Goal: Check status: Check status

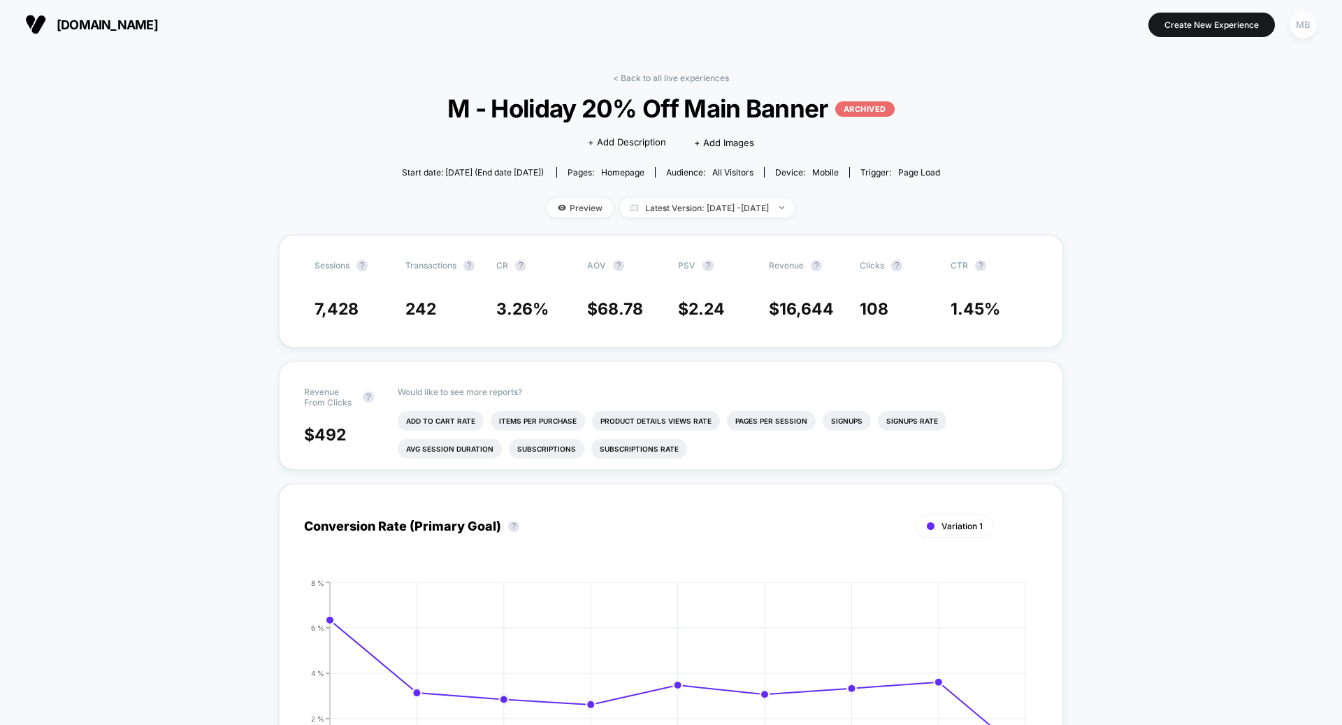
click at [1301, 29] on div "MB" at bounding box center [1302, 24] width 27 height 27
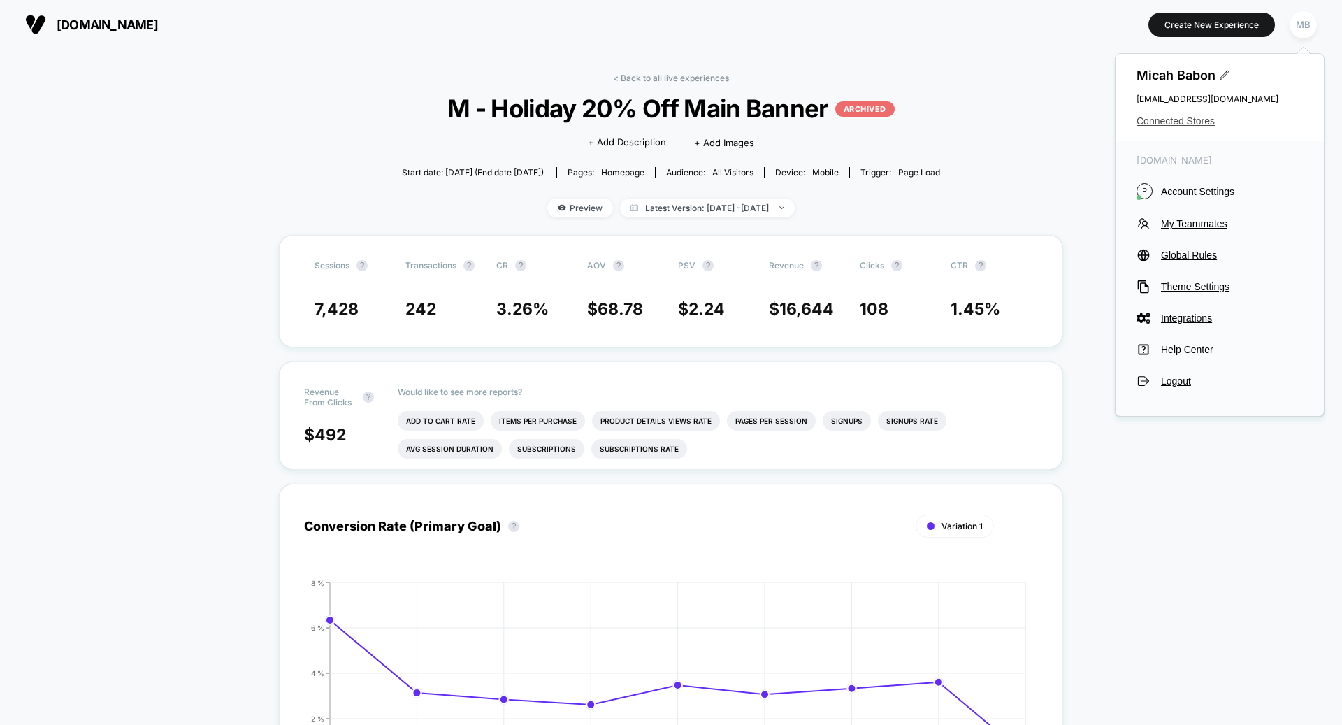
click at [1197, 115] on span "Connected Stores" at bounding box center [1219, 120] width 166 height 11
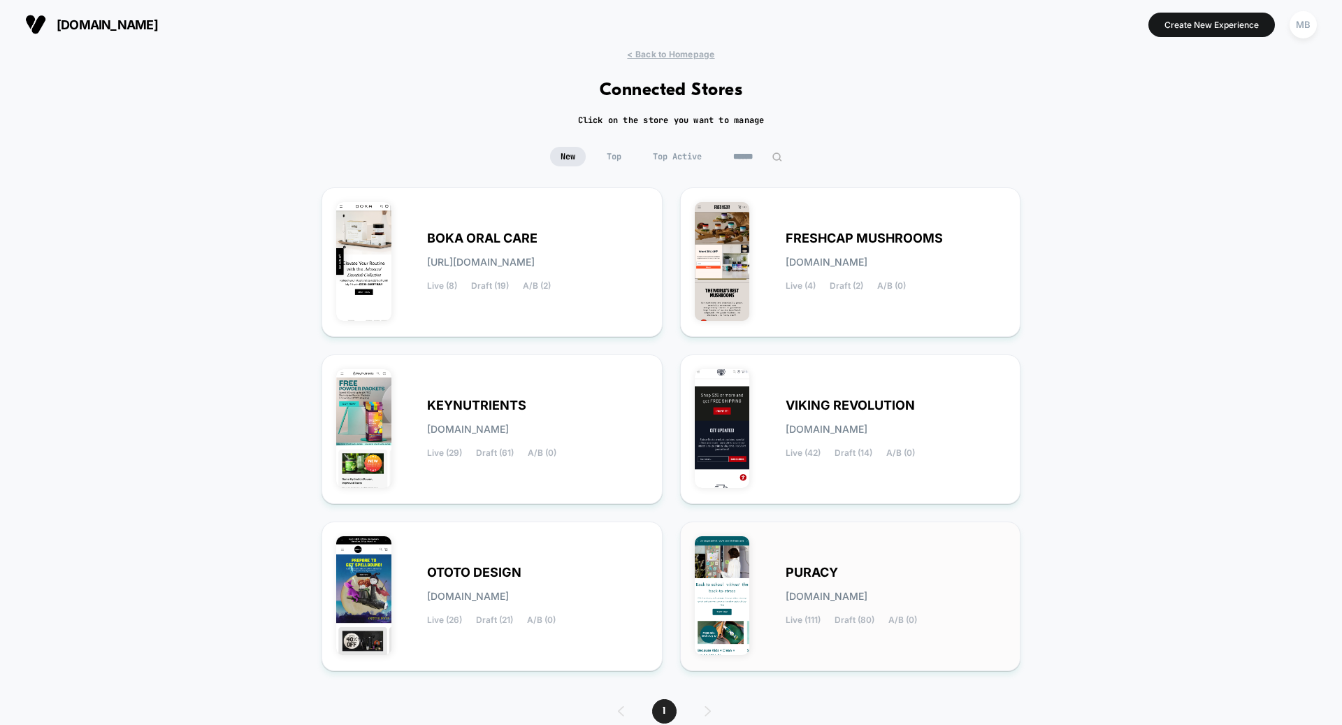
click at [813, 595] on span "[DOMAIN_NAME]" at bounding box center [827, 596] width 82 height 10
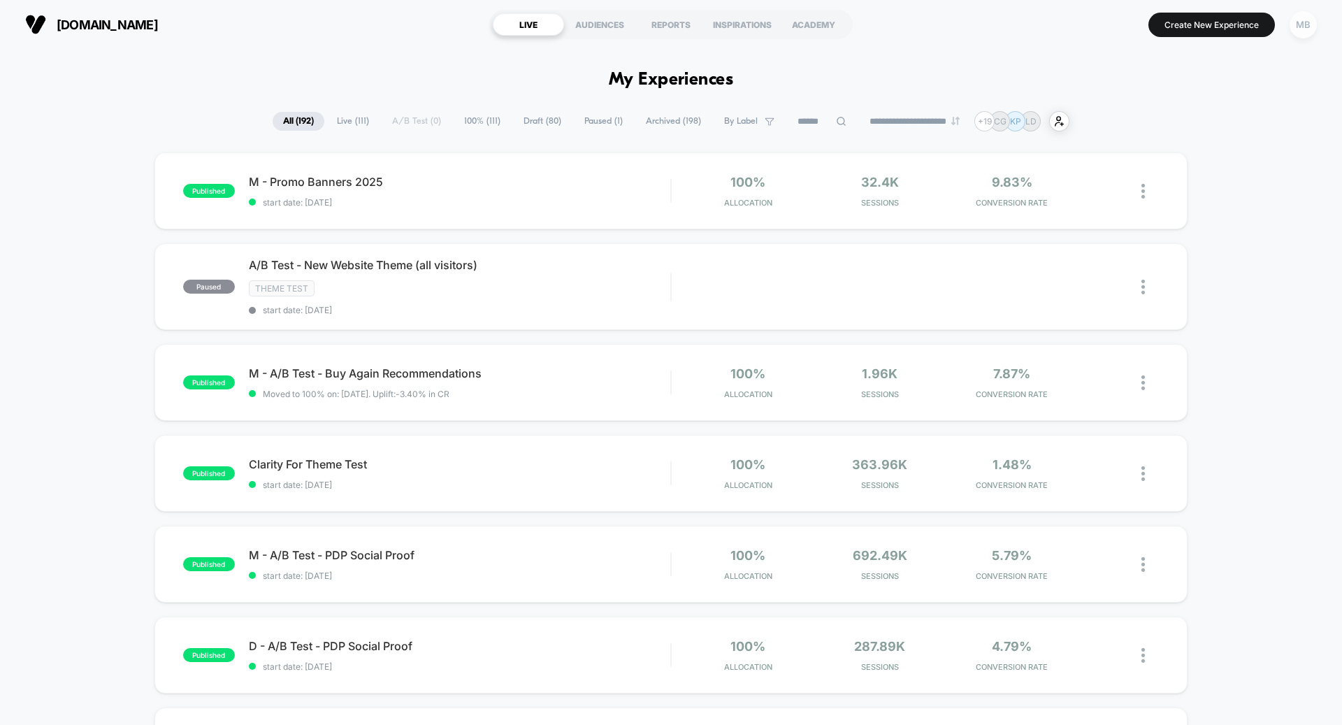
click at [1299, 24] on div "MB" at bounding box center [1302, 24] width 27 height 27
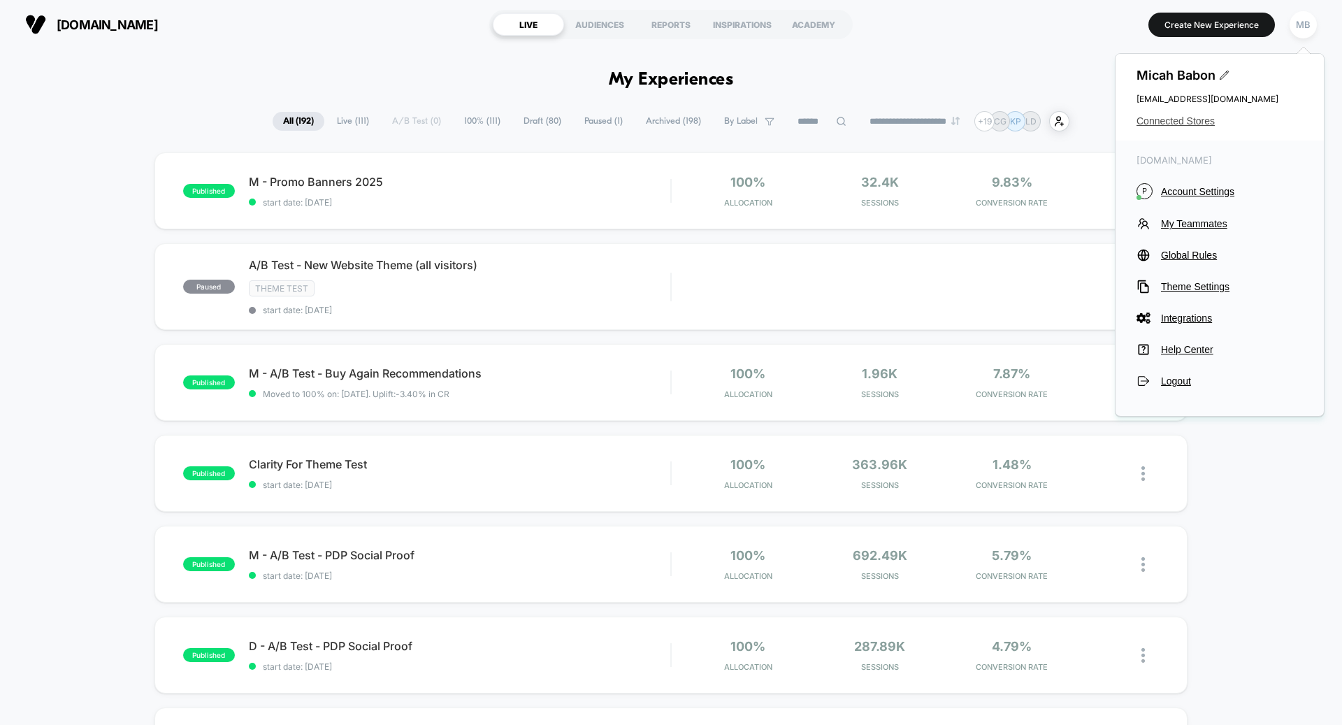
click at [1166, 123] on span "Connected Stores" at bounding box center [1219, 120] width 166 height 11
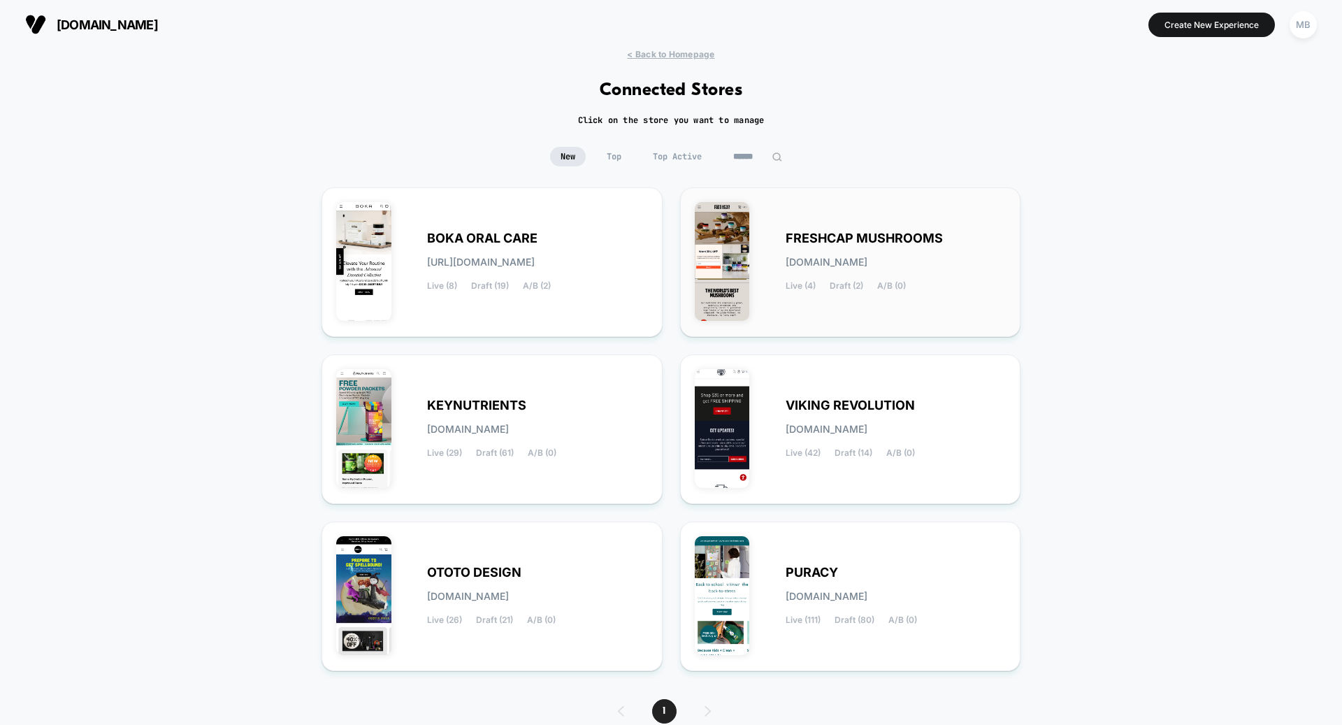
scroll to position [57, 0]
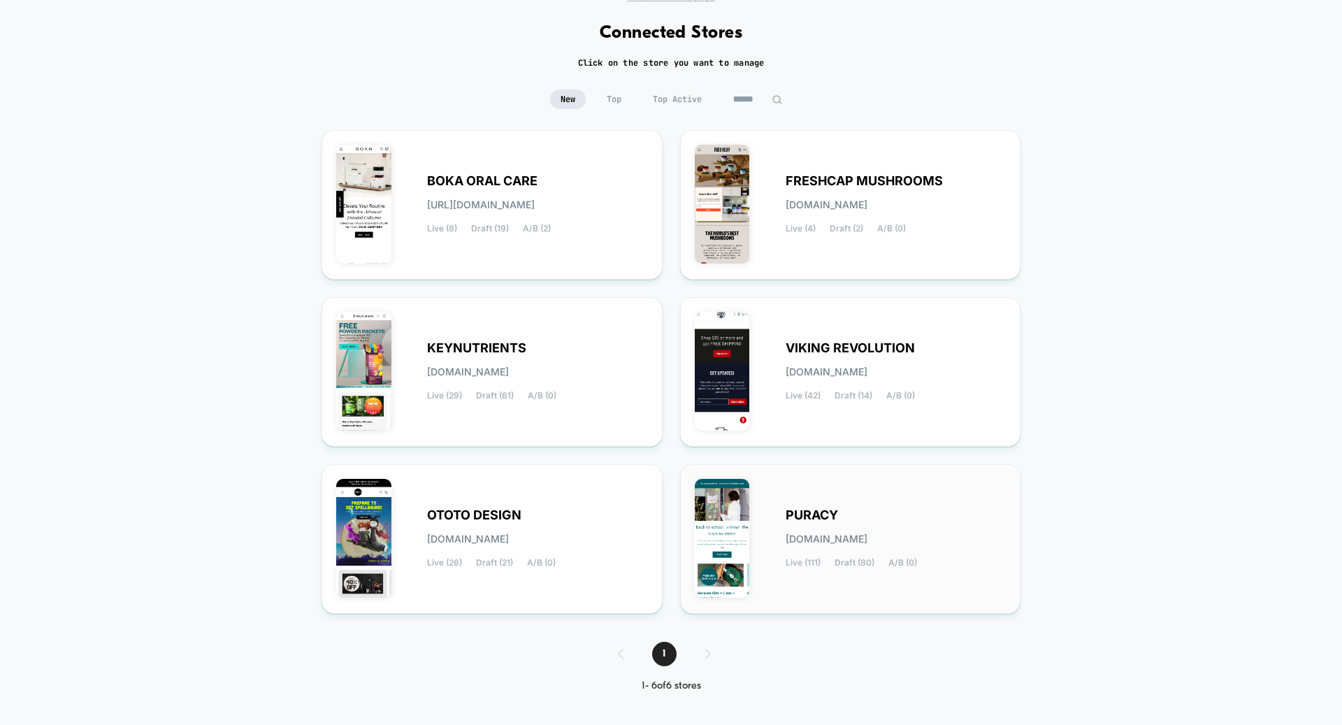
click at [790, 534] on span "[DOMAIN_NAME]" at bounding box center [827, 539] width 82 height 10
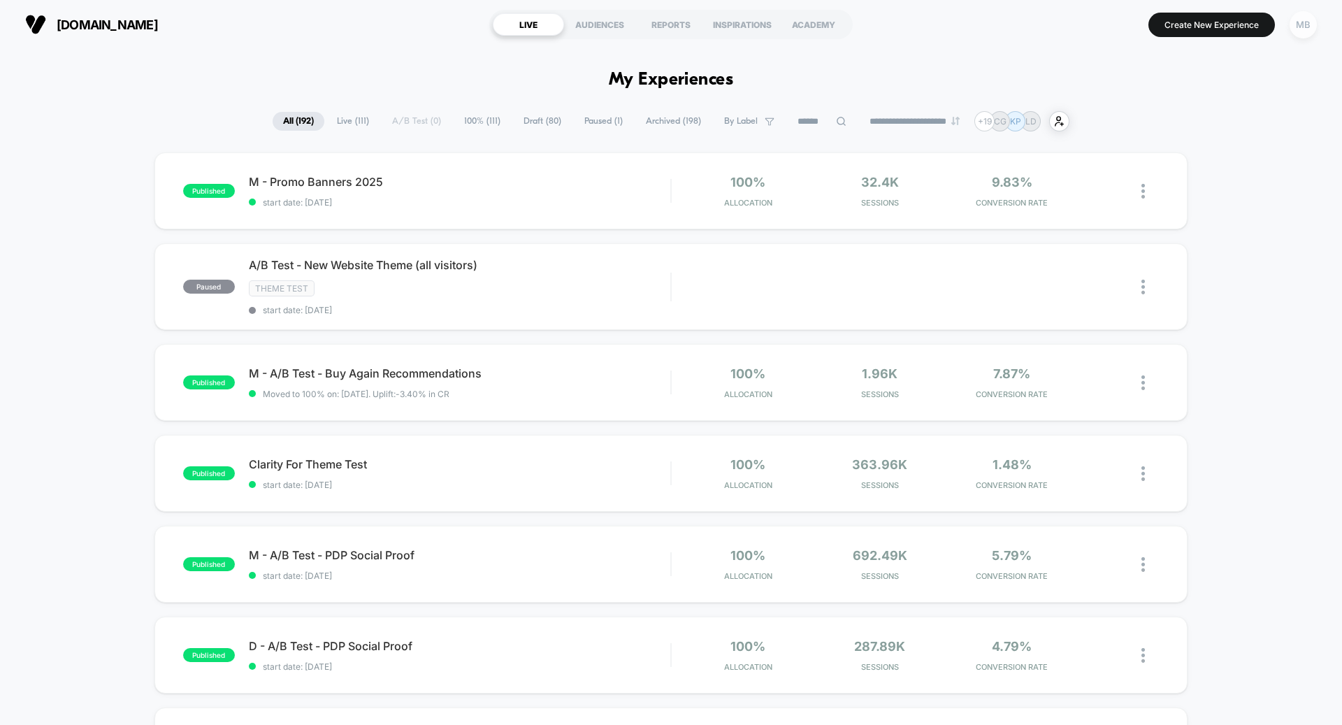
click at [1314, 24] on div "MB" at bounding box center [1302, 24] width 27 height 27
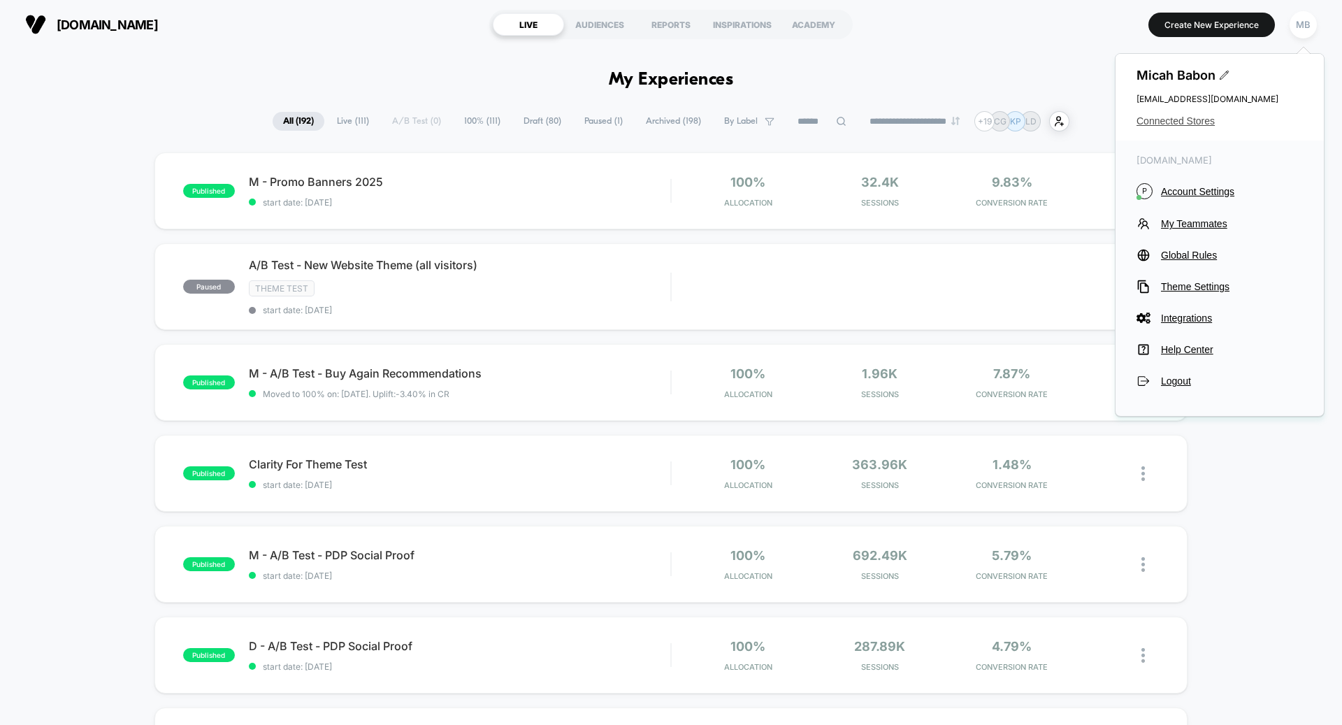
click at [1175, 122] on span "Connected Stores" at bounding box center [1219, 120] width 166 height 11
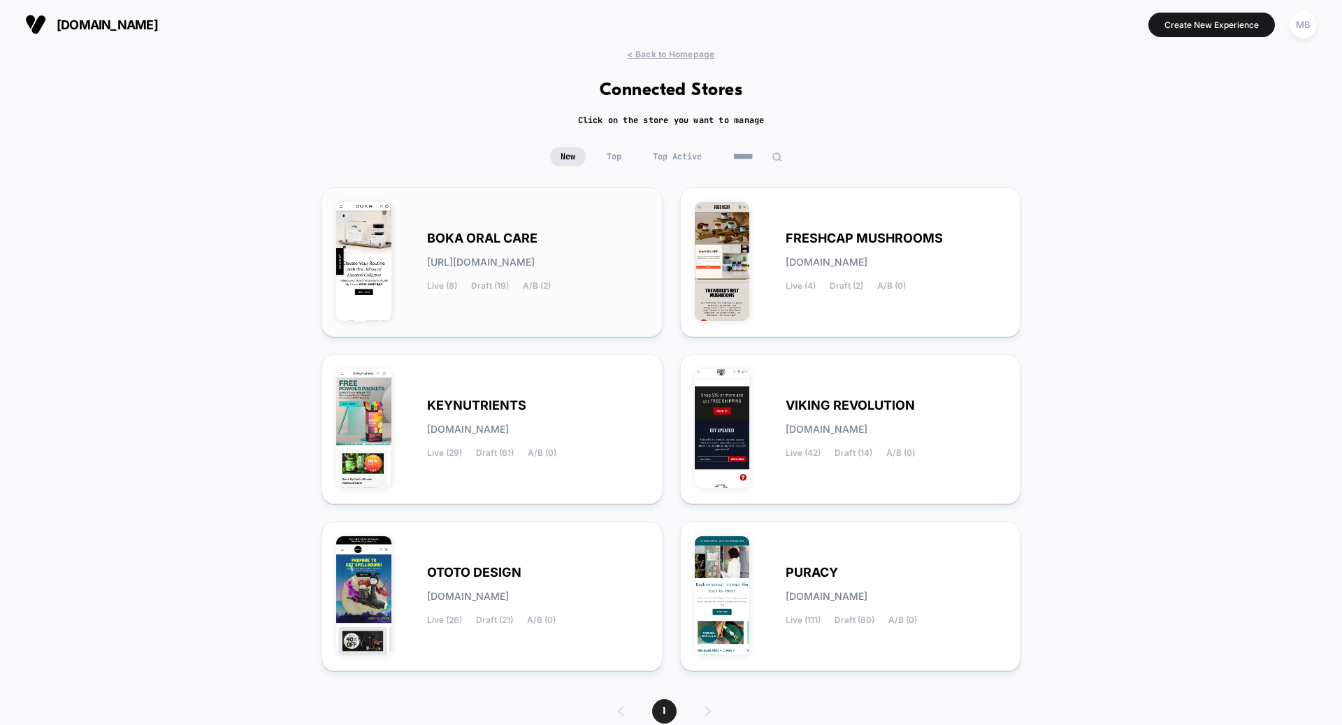
click at [505, 300] on div "BOKA ORAL CARE [URL][DOMAIN_NAME] Live (8) Draft (19) A/B (2)" at bounding box center [492, 262] width 312 height 120
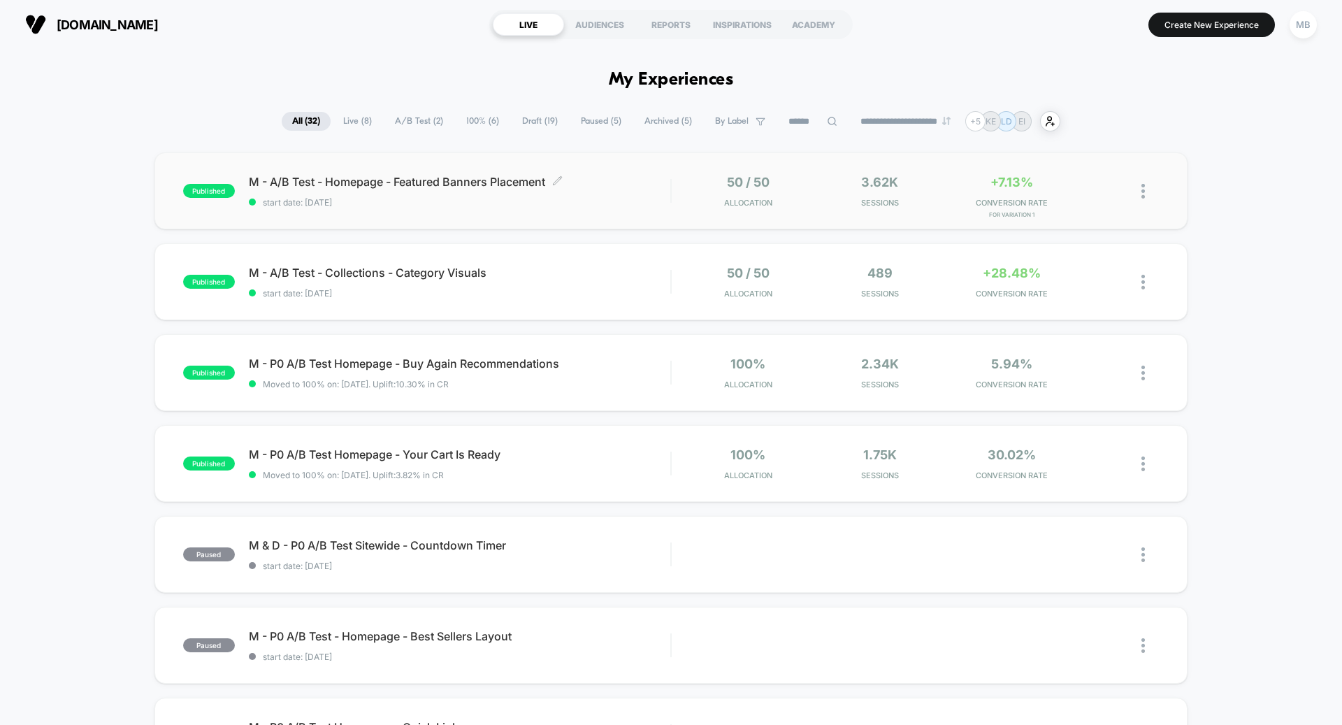
click at [430, 201] on span "start date: [DATE]" at bounding box center [459, 202] width 421 height 10
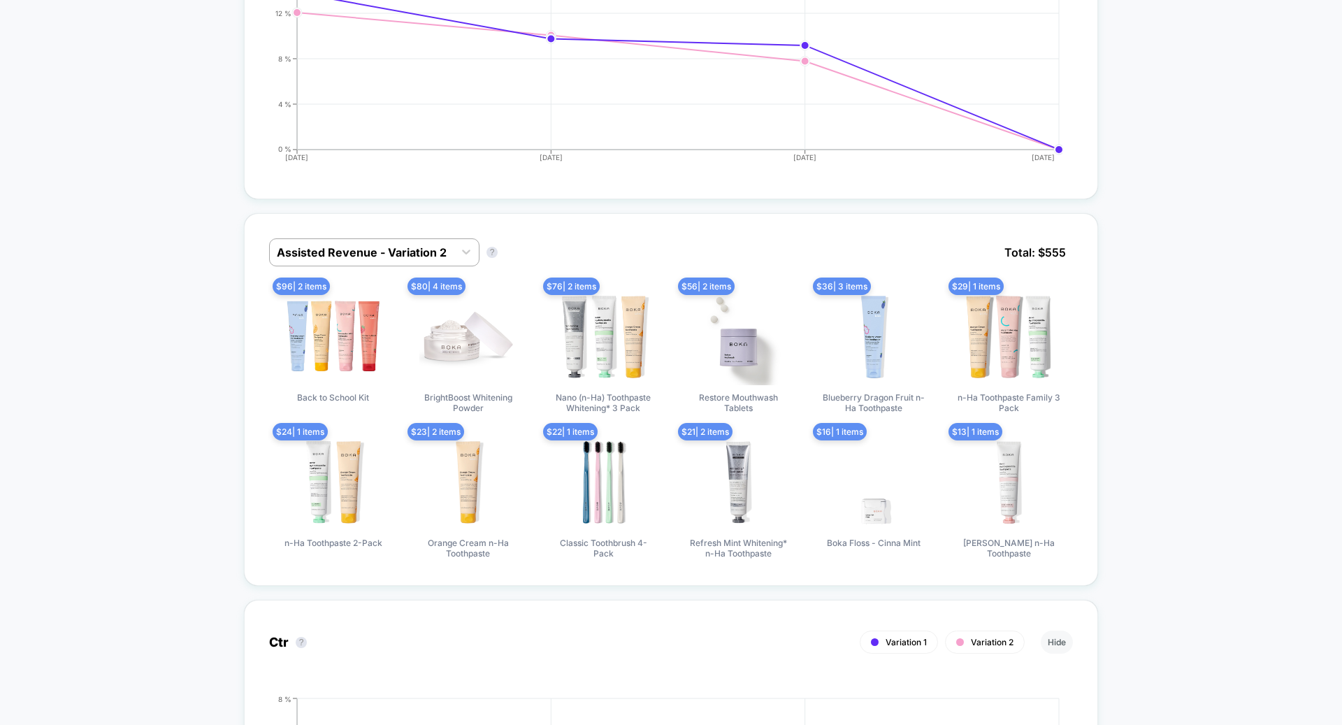
scroll to position [688, 0]
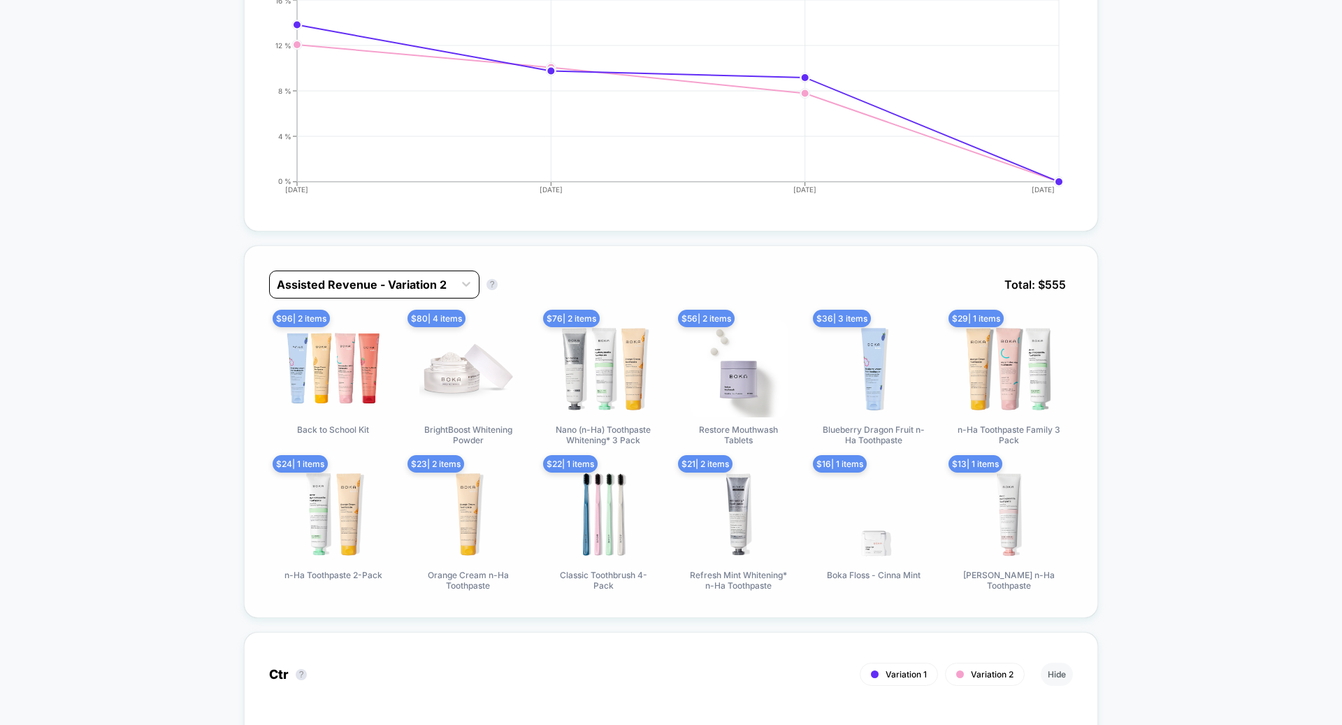
click at [372, 284] on div at bounding box center [362, 284] width 170 height 17
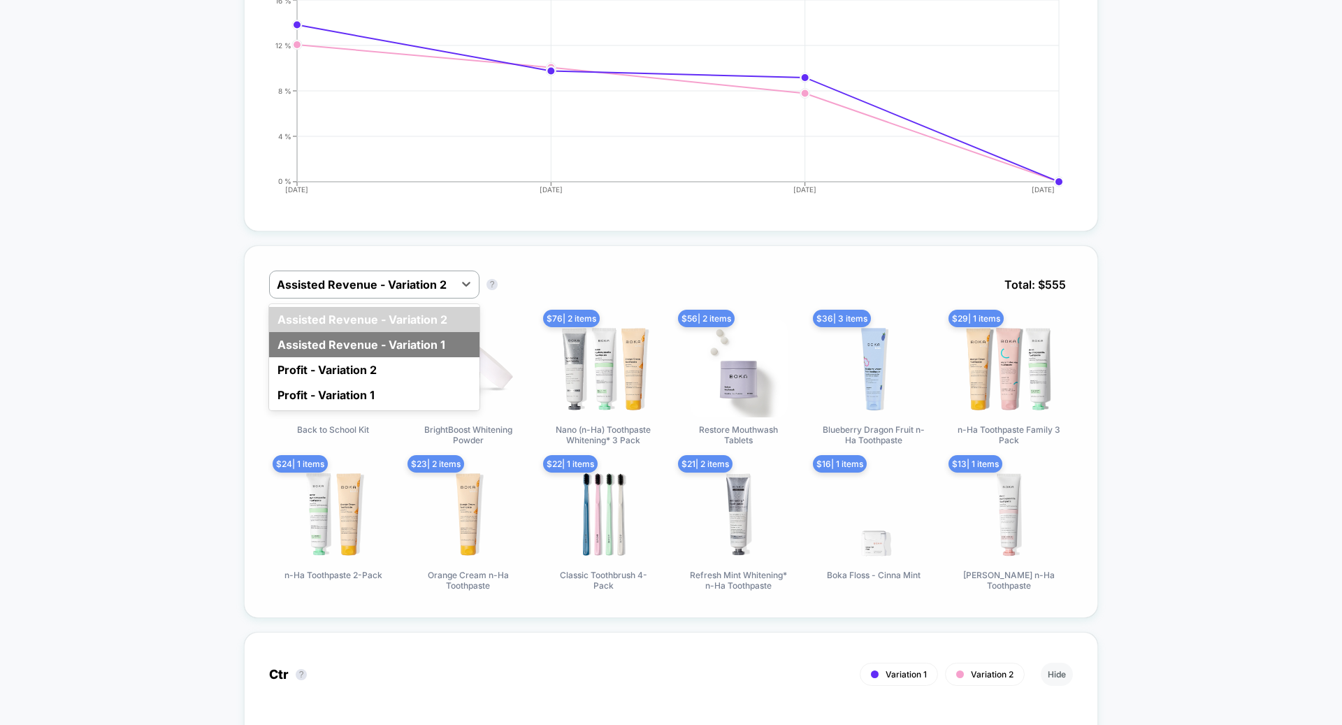
click at [386, 338] on div "Assisted Revenue - Variation 1" at bounding box center [374, 344] width 210 height 25
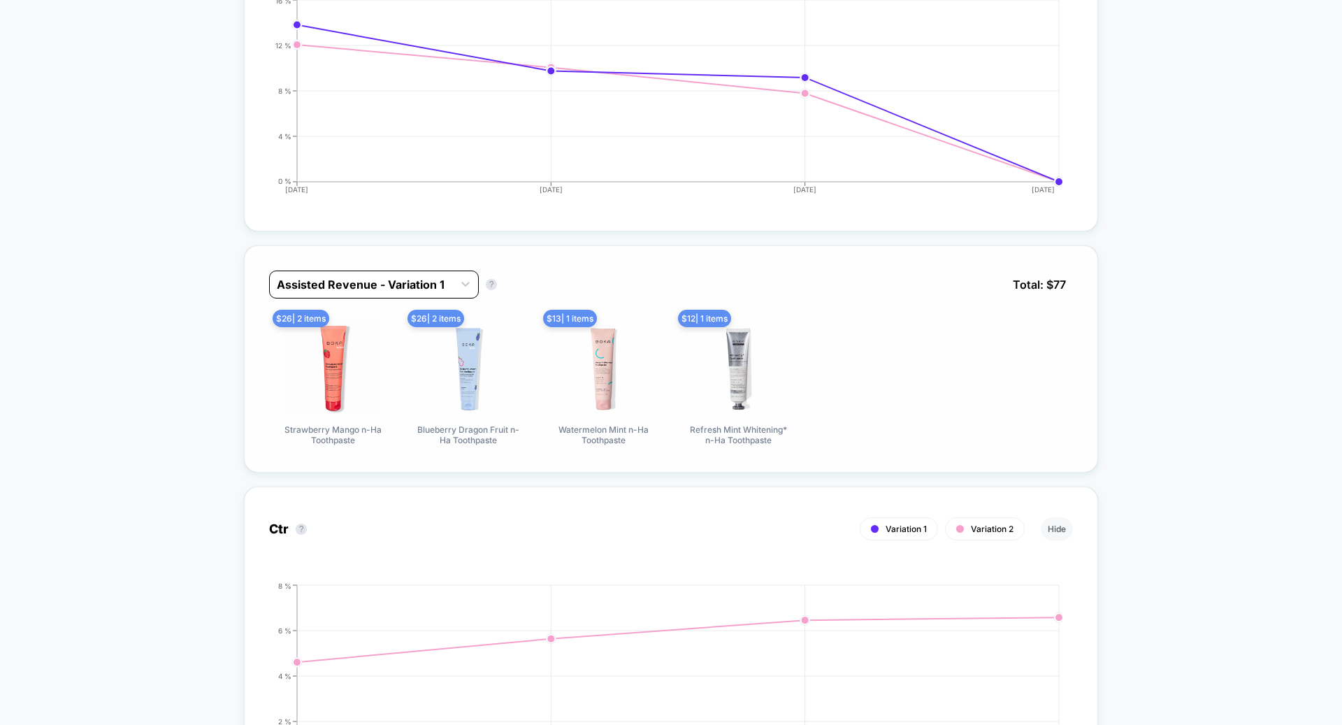
click at [398, 291] on div "Assisted Revenue - Variation 1" at bounding box center [374, 284] width 210 height 28
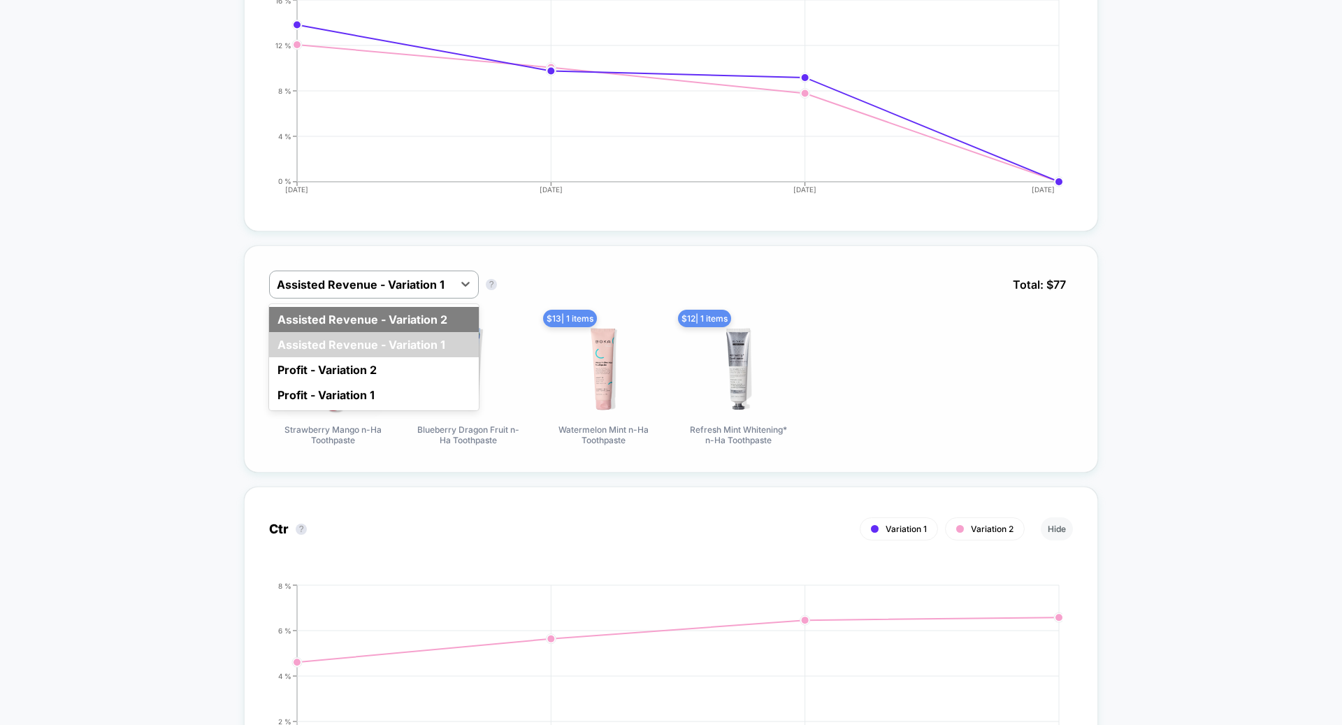
click at [400, 307] on div "Assisted Revenue - Variation 2" at bounding box center [374, 319] width 210 height 25
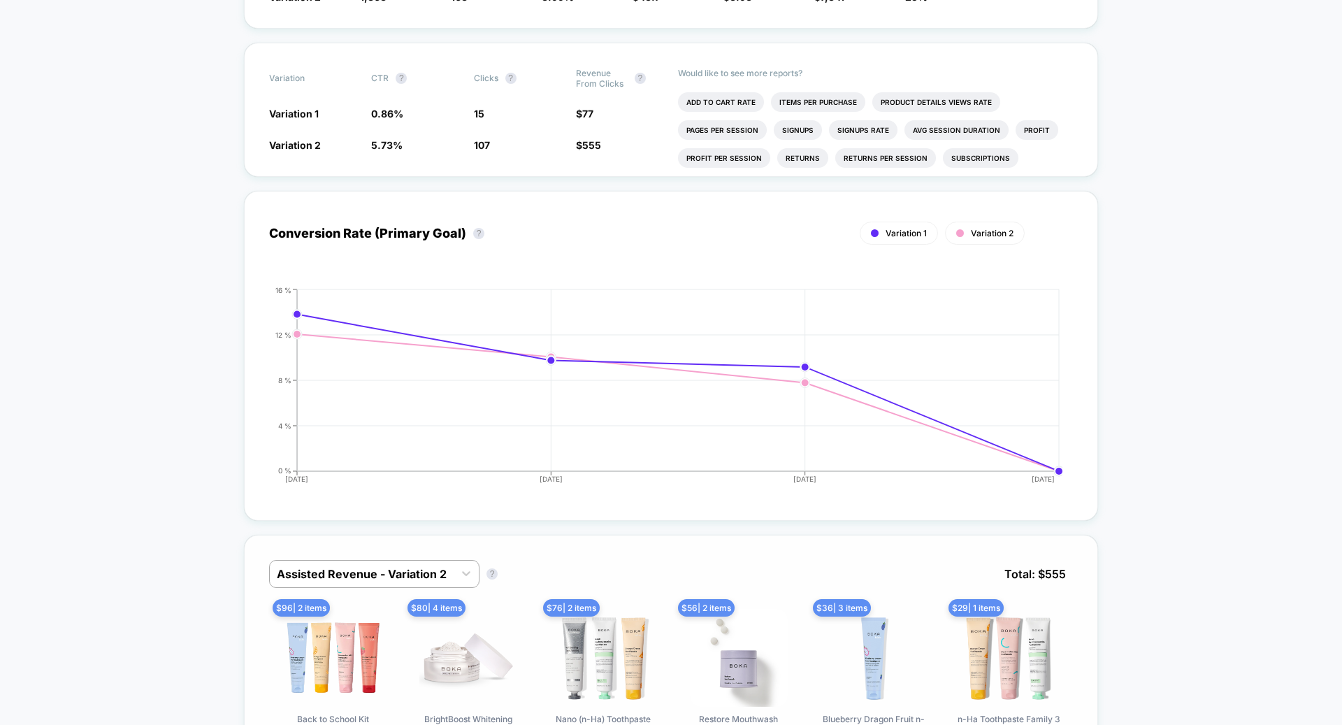
scroll to position [0, 0]
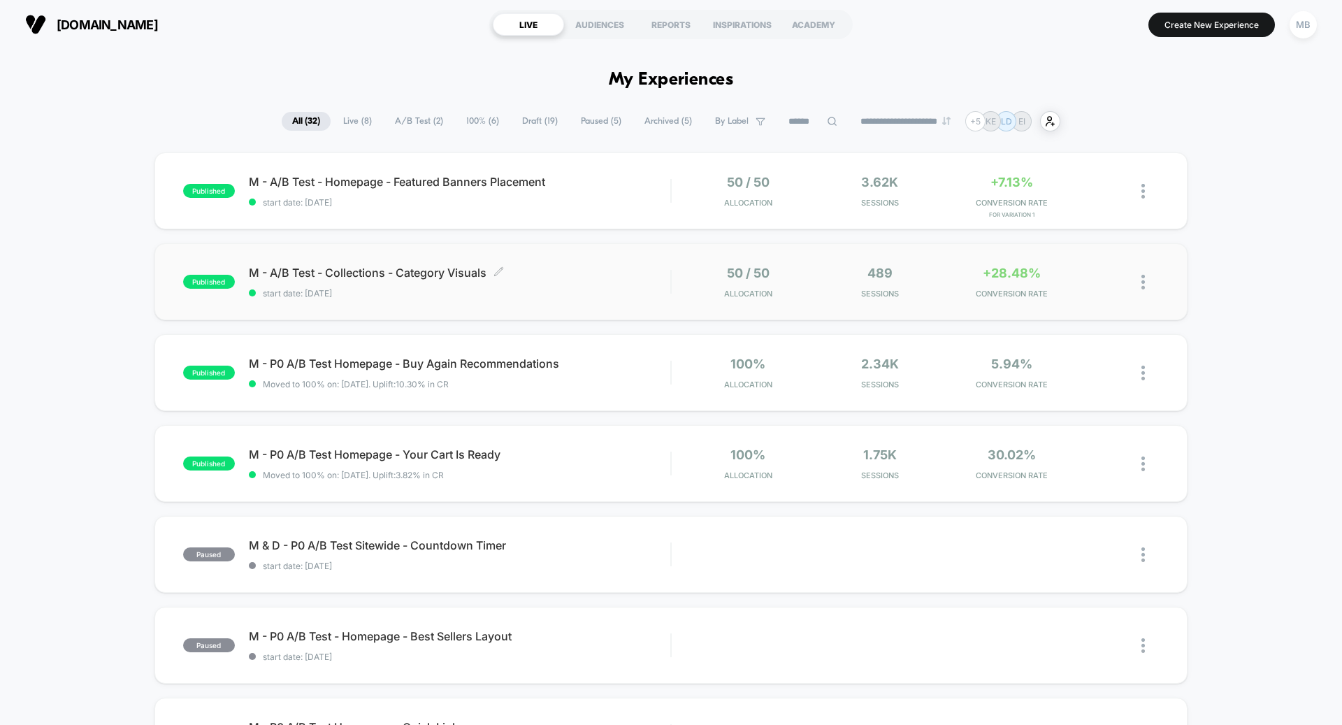
click at [585, 290] on span "start date: [DATE]" at bounding box center [459, 293] width 421 height 10
